Goal: Find specific page/section: Find specific page/section

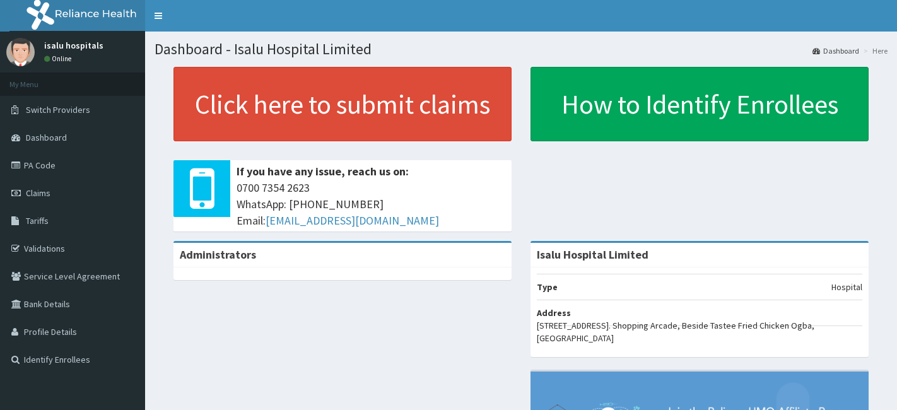
click at [43, 164] on link "PA Code" at bounding box center [72, 165] width 145 height 28
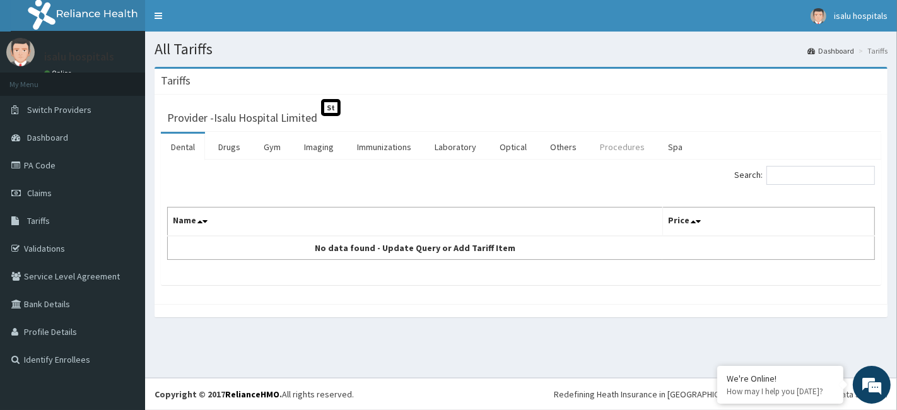
click at [621, 146] on link "Procedures" at bounding box center [622, 147] width 65 height 26
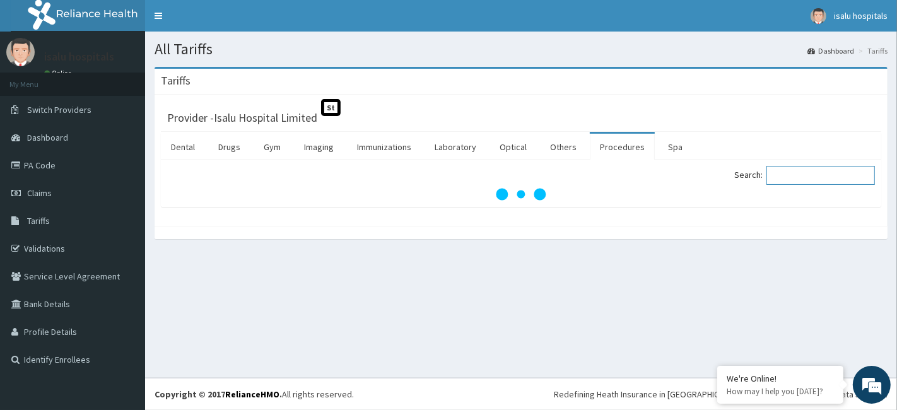
click at [818, 179] on input "Search:" at bounding box center [820, 175] width 108 height 19
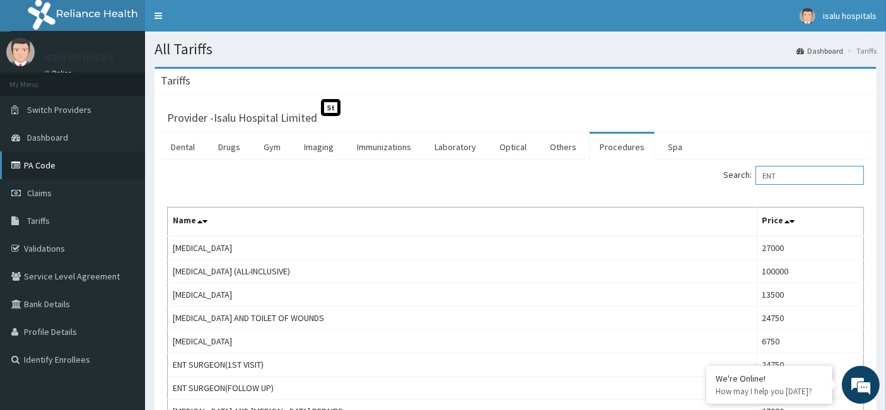
type input "ENT"
click at [46, 161] on link "PA Code" at bounding box center [72, 165] width 145 height 28
